Goal: Information Seeking & Learning: Learn about a topic

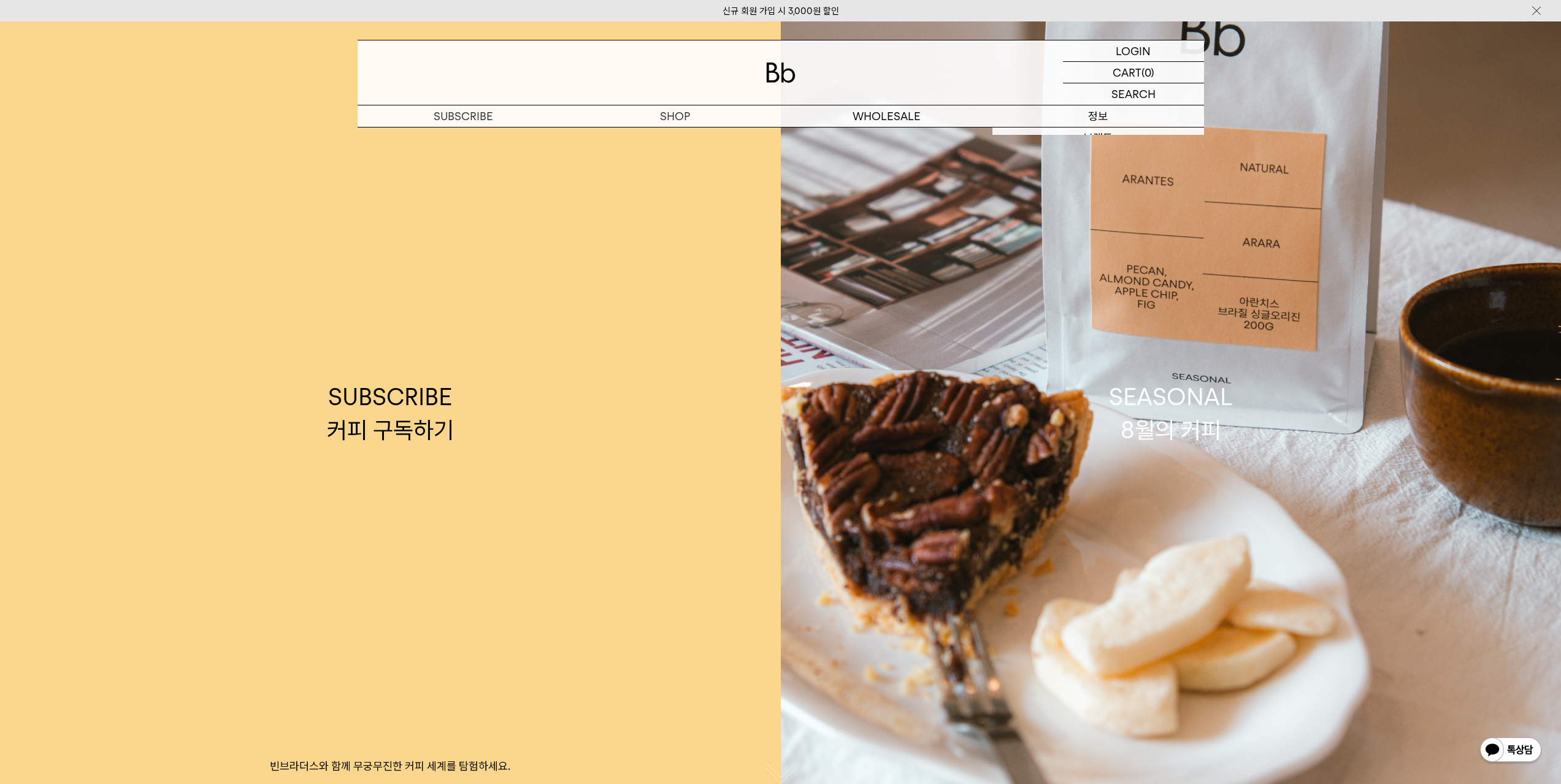
click at [1103, 111] on p "정보" at bounding box center [1097, 116] width 211 height 22
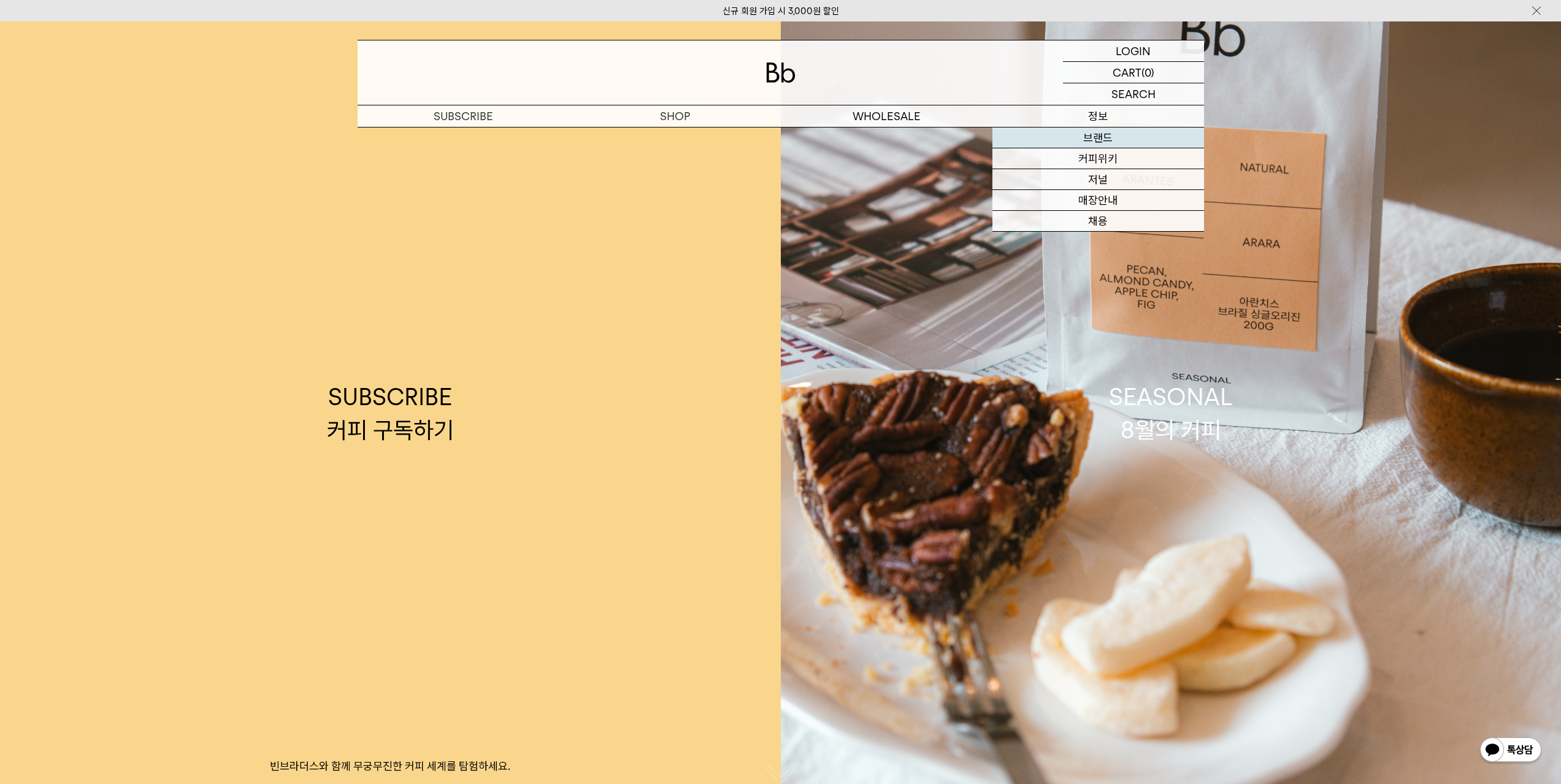
click at [1103, 131] on link "브랜드" at bounding box center [1097, 138] width 211 height 21
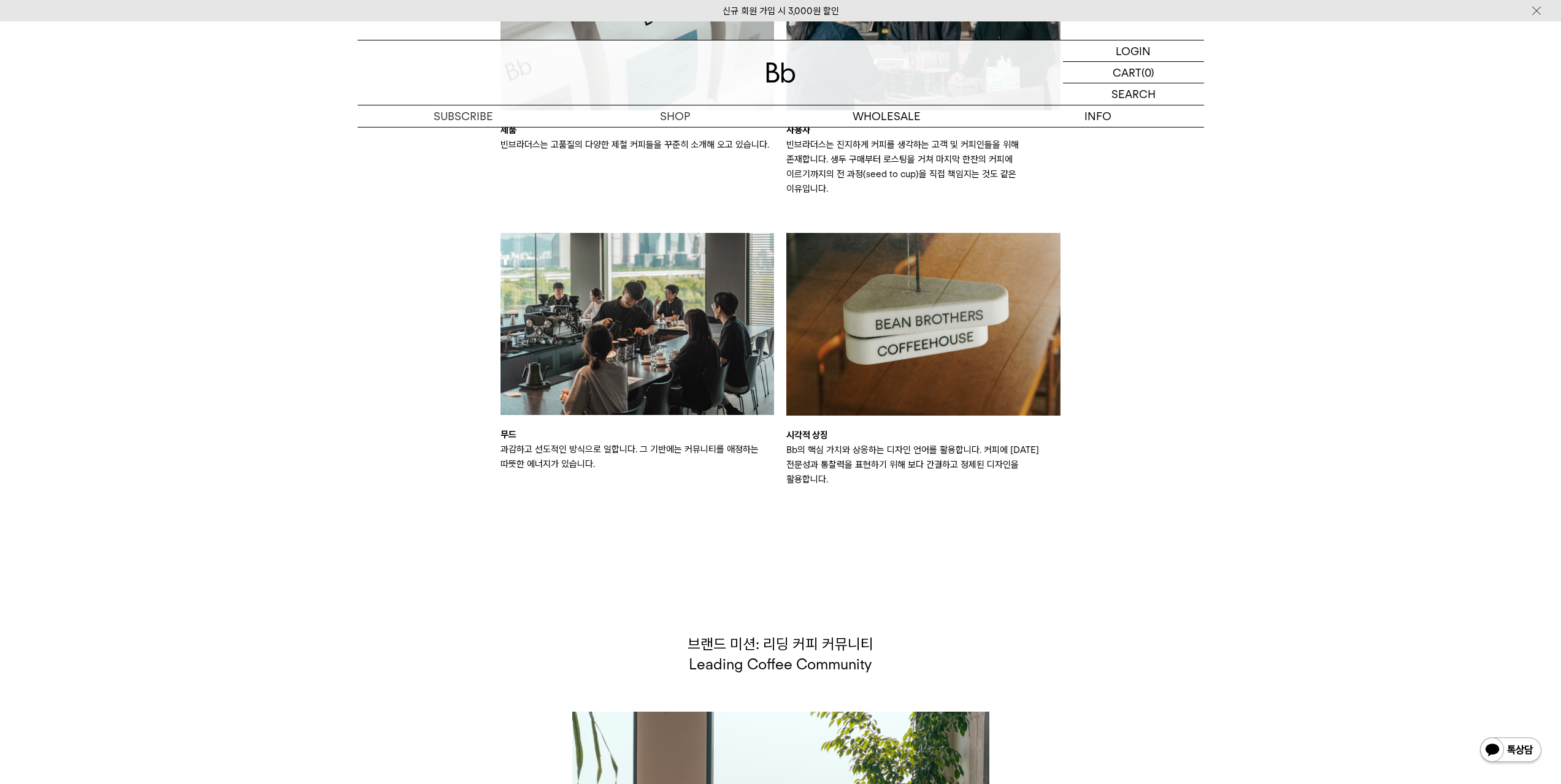
scroll to position [1718, 0]
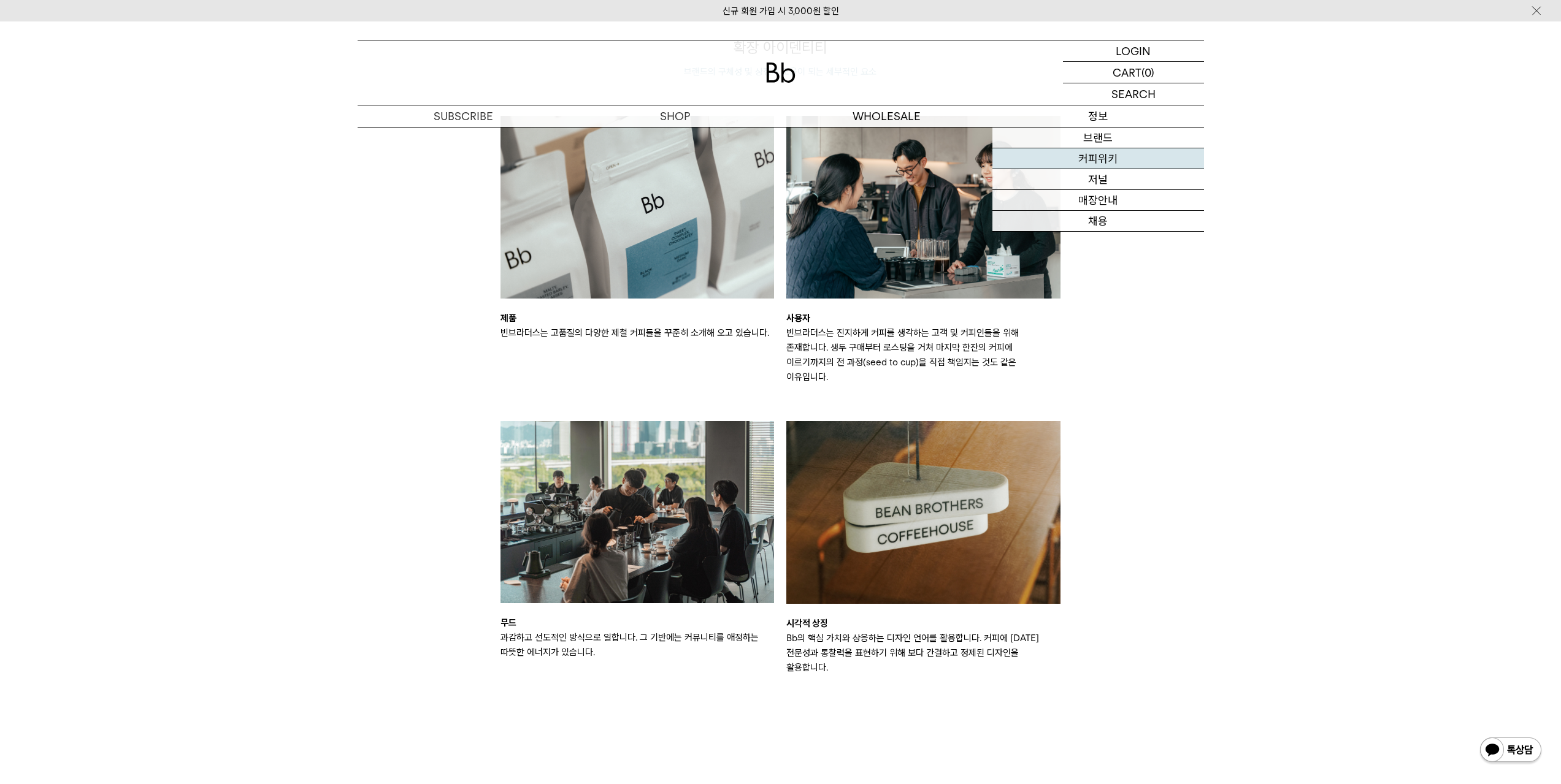
click at [1110, 156] on link "커피위키" at bounding box center [1097, 158] width 211 height 21
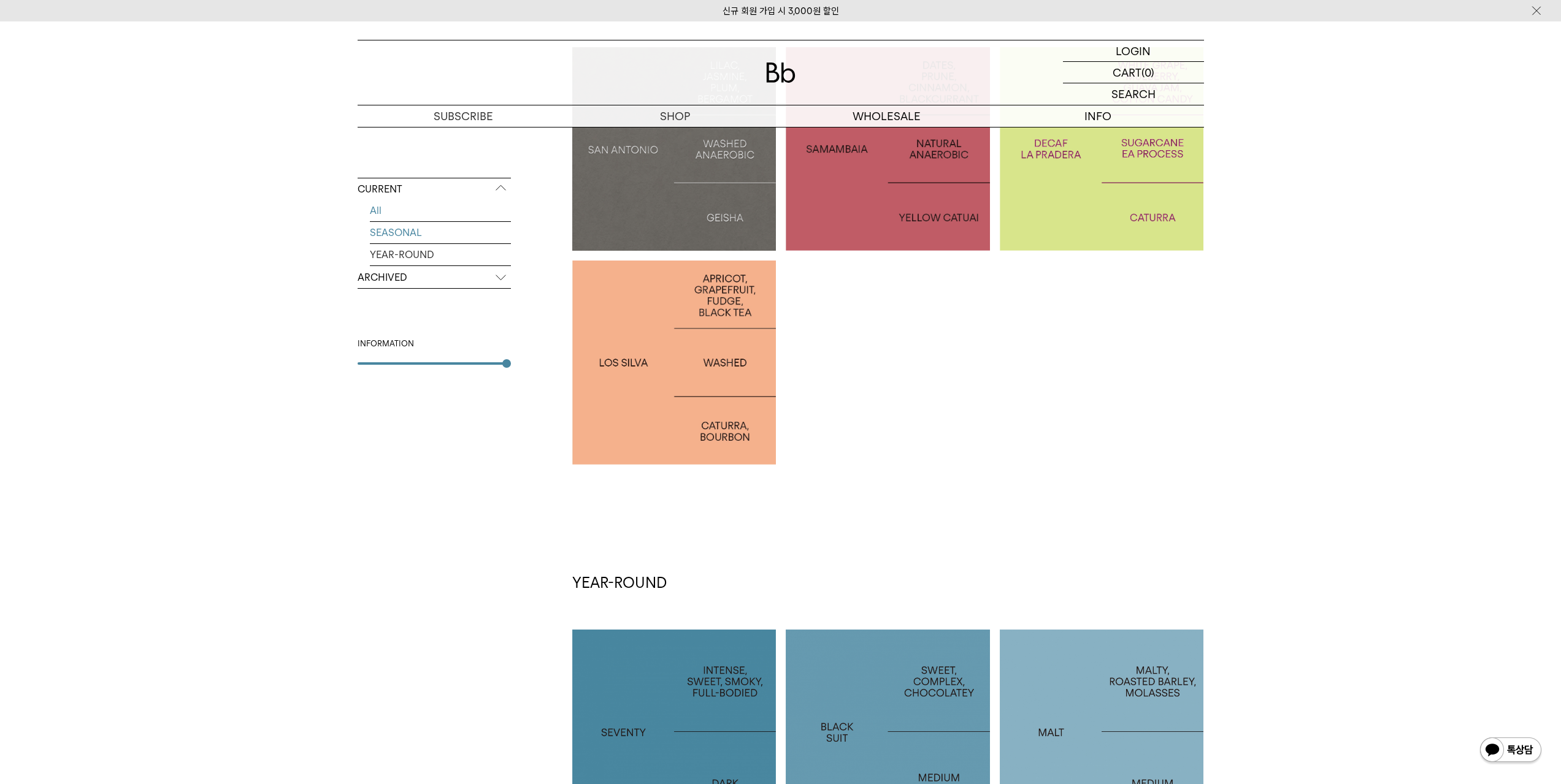
scroll to position [307, 0]
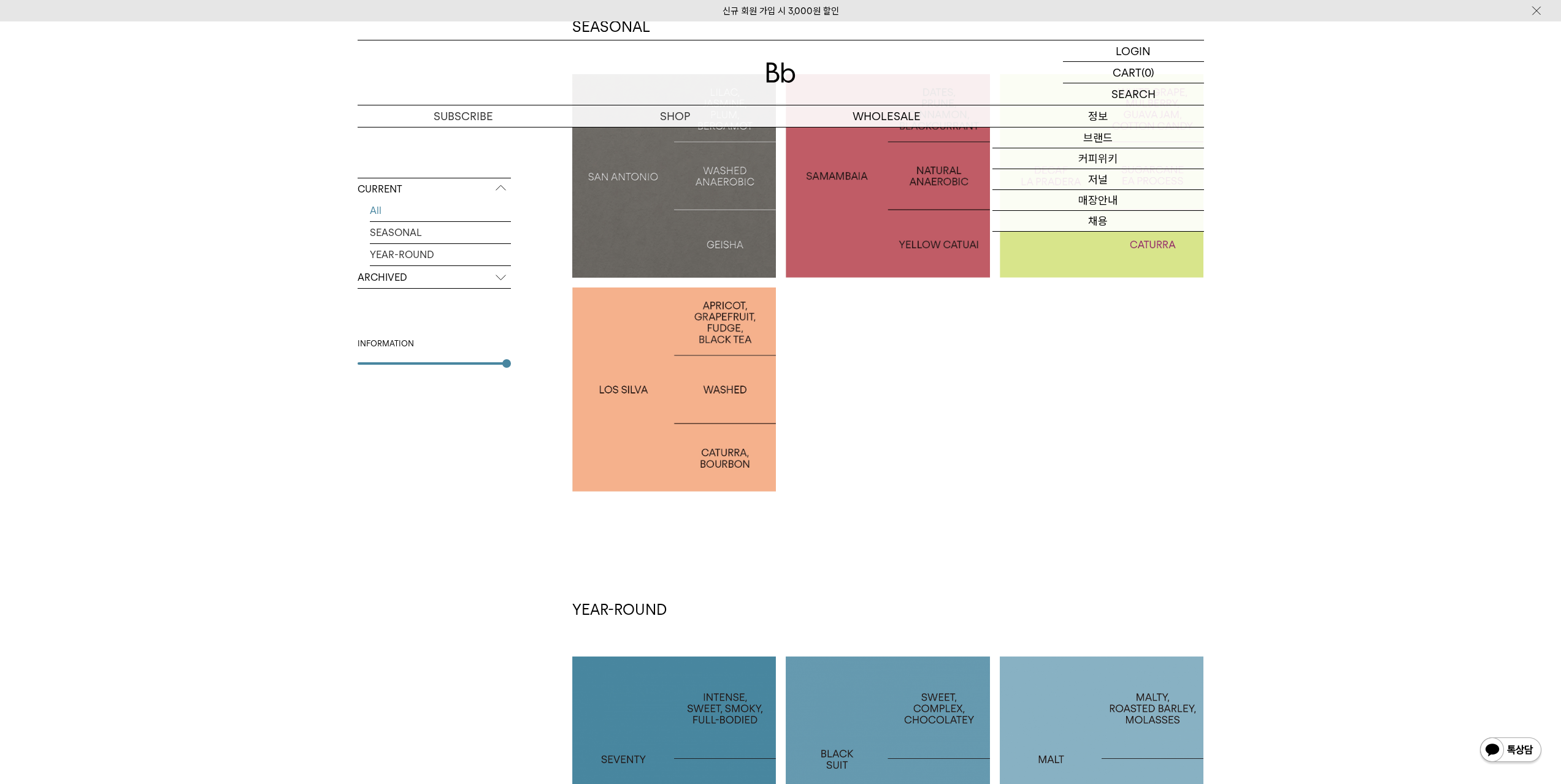
click at [1103, 117] on p "정보" at bounding box center [1097, 116] width 211 height 22
click at [1103, 176] on link "저널" at bounding box center [1097, 179] width 211 height 21
